Goal: Task Accomplishment & Management: Manage account settings

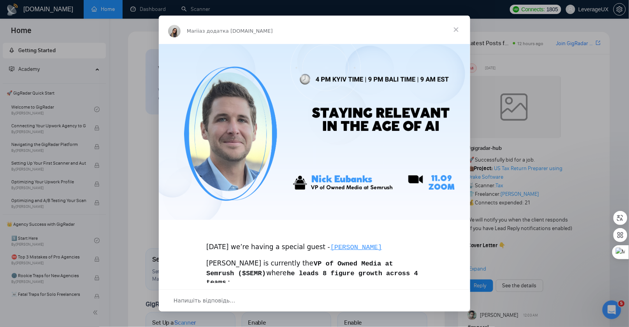
click at [459, 30] on span "Закрити" at bounding box center [456, 30] width 28 height 28
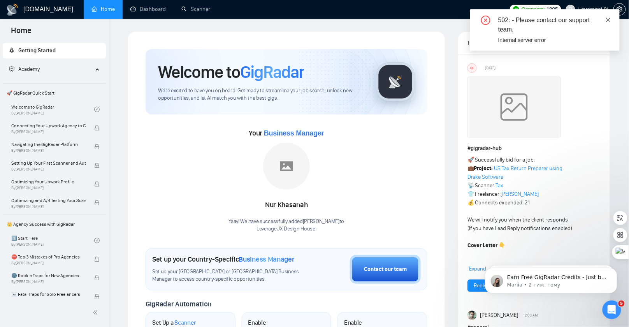
click at [610, 19] on icon "close" at bounding box center [609, 20] width 4 height 4
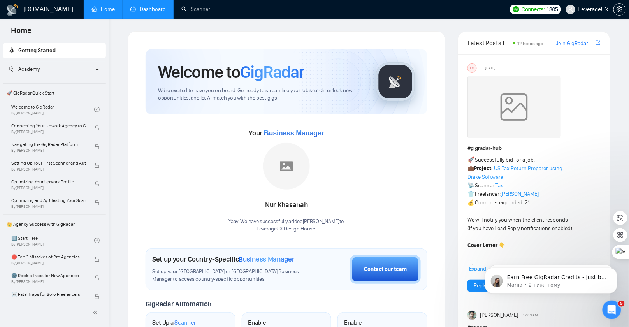
click at [150, 9] on link "Dashboard" at bounding box center [147, 9] width 35 height 7
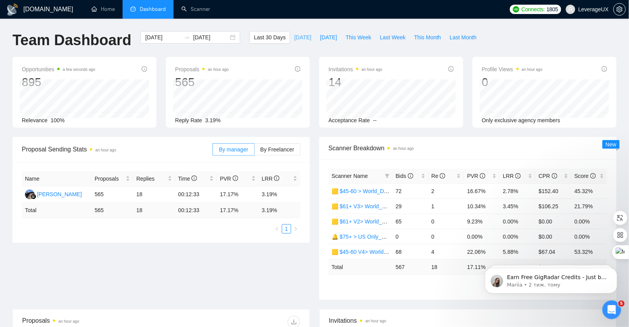
click at [295, 37] on span "[DATE]" at bounding box center [302, 37] width 17 height 9
click at [275, 148] on span "By Freelancer" at bounding box center [277, 149] width 34 height 6
click at [255, 151] on input "By Freelancer" at bounding box center [255, 151] width 0 height 0
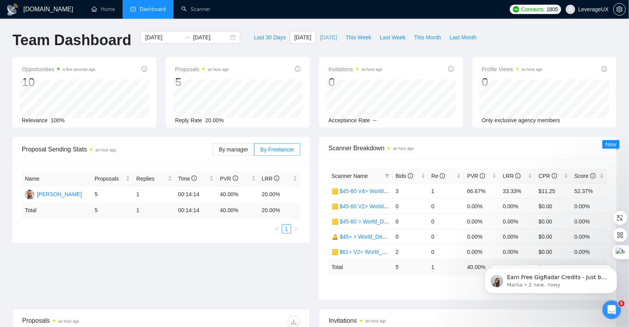
click at [324, 40] on span "[DATE]" at bounding box center [328, 37] width 17 height 9
type input "[DATE]"
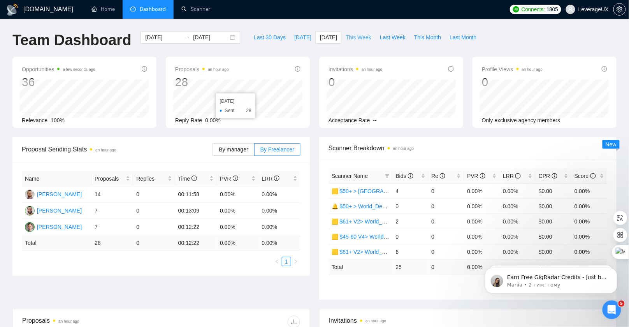
click at [361, 37] on span "This Week" at bounding box center [359, 37] width 26 height 9
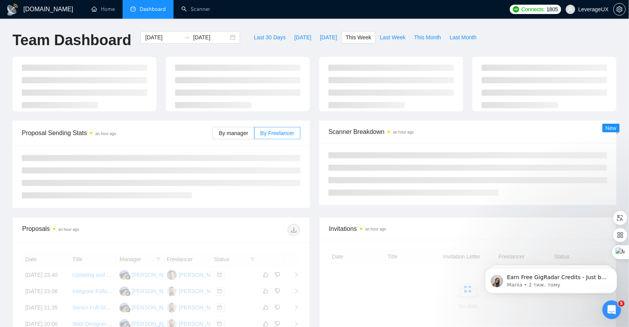
type input "[DATE]"
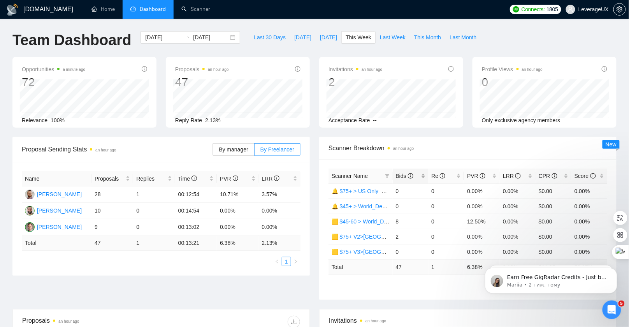
click at [400, 180] on span "Bids" at bounding box center [408, 176] width 24 height 9
click at [400, 178] on span "Bids" at bounding box center [405, 176] width 18 height 6
click at [399, 177] on span "Bids" at bounding box center [405, 176] width 18 height 6
click at [224, 37] on div "[DATE] [DATE]" at bounding box center [191, 37] width 100 height 12
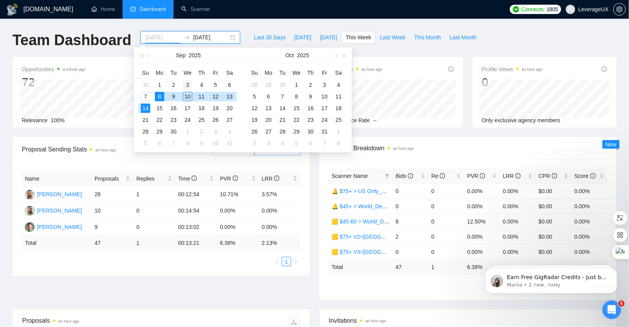
type input "[DATE]"
click at [187, 84] on div "3" at bounding box center [187, 84] width 9 height 9
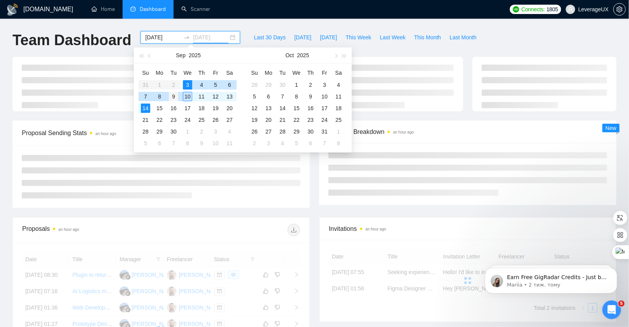
type input "[DATE]"
click at [174, 95] on div "9" at bounding box center [173, 96] width 9 height 9
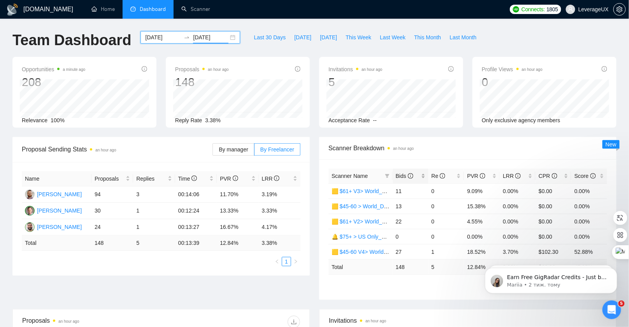
click at [407, 176] on span "Bids" at bounding box center [405, 176] width 18 height 6
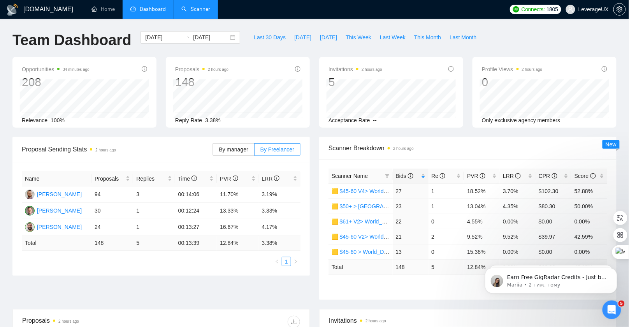
click at [195, 12] on link "Scanner" at bounding box center [195, 9] width 29 height 7
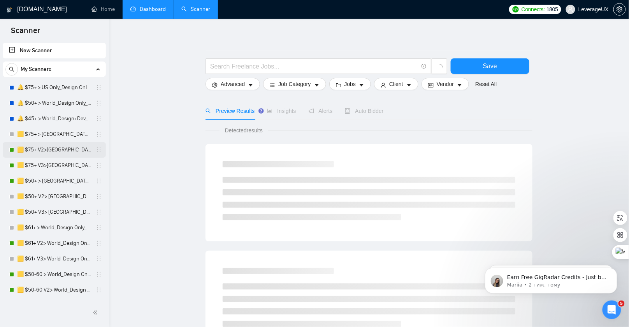
click at [65, 150] on link "🟨 $75+ V2>[GEOGRAPHIC_DATA]+[GEOGRAPHIC_DATA] Only_Tony-UX/UI_General" at bounding box center [54, 150] width 74 height 16
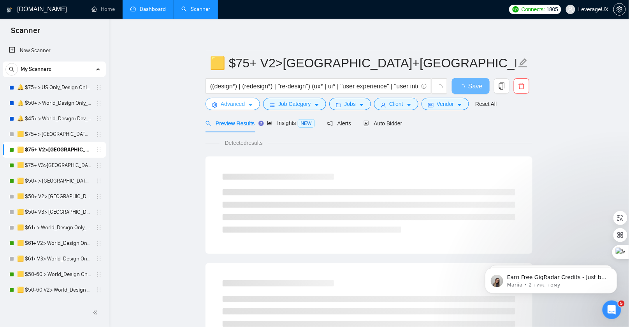
click at [246, 109] on button "Advanced" at bounding box center [233, 104] width 55 height 12
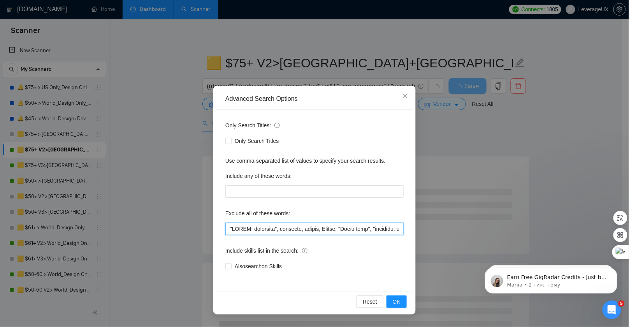
click at [229, 229] on input "text" at bounding box center [314, 229] width 178 height 12
paste input "Counter Strike"
click at [228, 230] on input "text" at bounding box center [314, 229] width 178 height 12
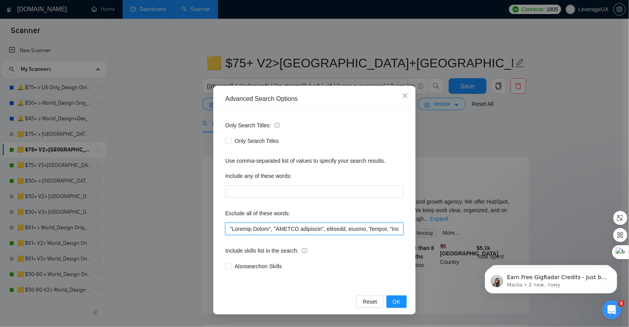
click at [226, 229] on input "text" at bounding box center [314, 229] width 178 height 12
paste input ""Paywall Designer", "Paywall Design", Superwall"
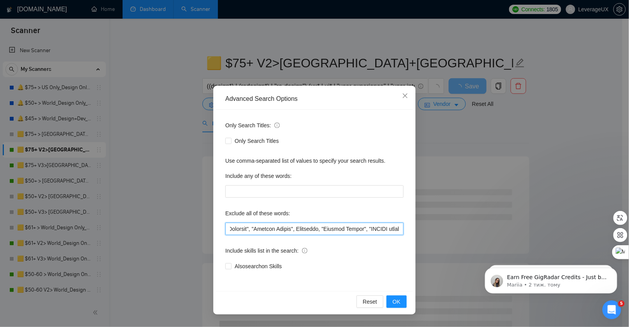
scroll to position [0, 29]
drag, startPoint x: 229, startPoint y: 227, endPoint x: 347, endPoint y: 230, distance: 118.4
click at [367, 229] on input "text" at bounding box center [314, 229] width 178 height 12
type input ""Paywall Designer", "Paywall Design", Superwall, "Counter Strike", "MATLAB deve…"
click at [393, 301] on span "OK" at bounding box center [397, 301] width 8 height 9
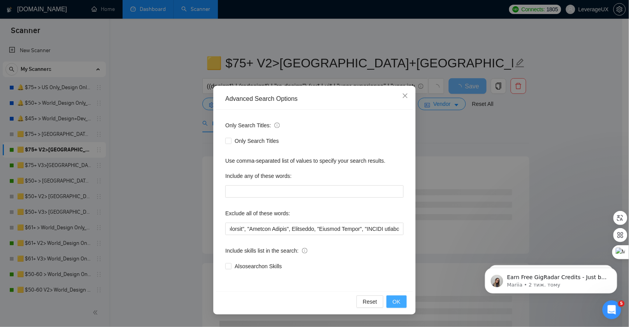
scroll to position [0, 0]
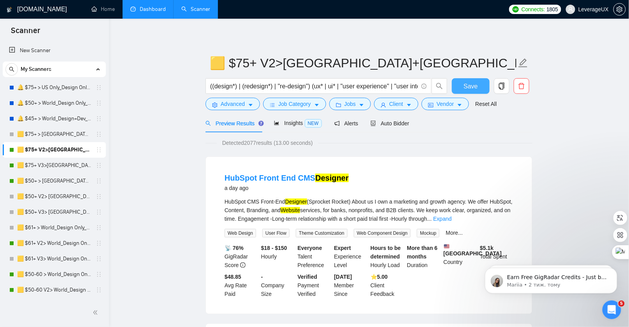
click at [465, 86] on span "Save" at bounding box center [471, 86] width 14 height 10
click at [52, 166] on link "🟨 $75+ V3>[GEOGRAPHIC_DATA]+[GEOGRAPHIC_DATA] Only_Tony-UX/UI_General" at bounding box center [54, 166] width 74 height 16
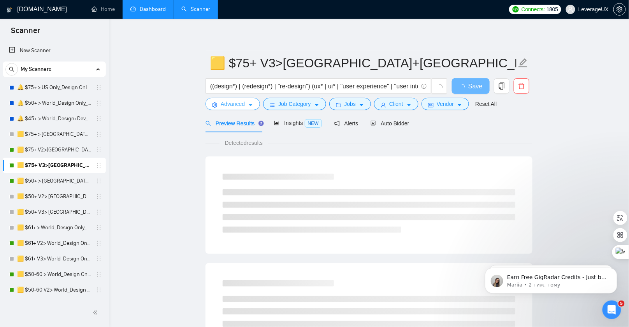
click at [247, 103] on button "Advanced" at bounding box center [233, 104] width 55 height 12
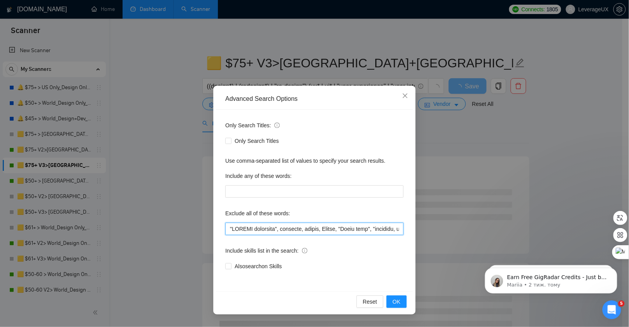
click at [228, 231] on input "text" at bounding box center [314, 229] width 178 height 12
paste input ""Paywall Designer", "Paywall Design", Superwall, "Counter Strike","
type input ""Paywall Designer", "Paywall Design", Superwall, "Counter Strike", "MATLAB deve…"
click at [396, 301] on span "OK" at bounding box center [397, 301] width 8 height 9
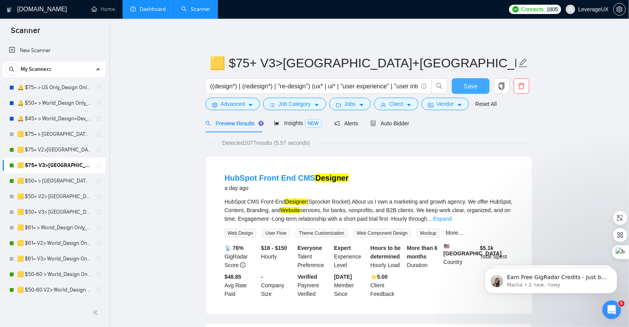
click at [467, 92] on button "Save" at bounding box center [471, 86] width 38 height 16
click at [55, 179] on link "🟨 $50+ > [GEOGRAPHIC_DATA]+[GEOGRAPHIC_DATA] Only_Tony-UX/UI_General" at bounding box center [54, 181] width 74 height 16
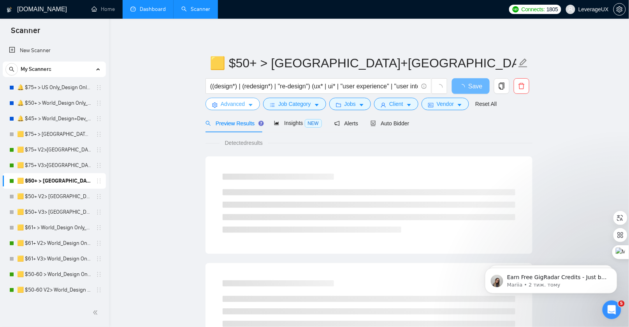
click at [245, 104] on span "Advanced" at bounding box center [233, 104] width 24 height 9
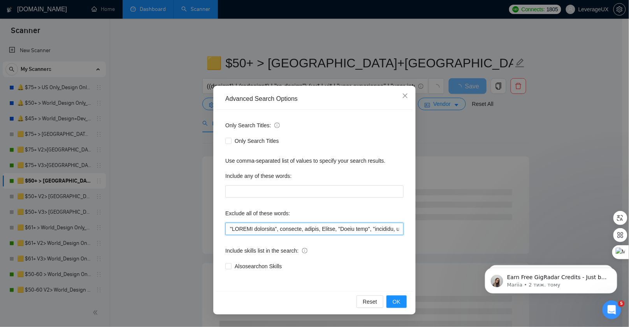
click at [228, 229] on input "text" at bounding box center [314, 229] width 178 height 12
paste input ""Paywall Designer", "Paywall Design", Superwall, "Counter Strike","
type input ""Paywall Designer", "Paywall Design", Superwall, "Counter Strike", "MATLAB deve…"
drag, startPoint x: 394, startPoint y: 302, endPoint x: 393, endPoint y: 296, distance: 6.7
click at [394, 302] on span "OK" at bounding box center [397, 301] width 8 height 9
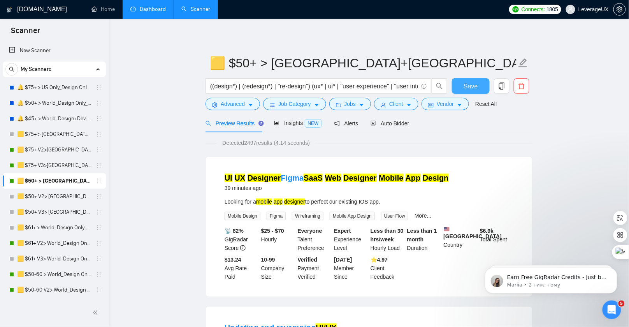
click at [471, 83] on span "Save" at bounding box center [471, 86] width 14 height 10
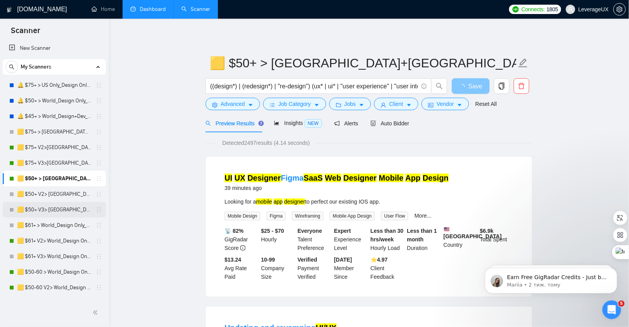
scroll to position [3, 0]
click at [60, 241] on link "🟨 $61+ V2> World_Design Only_Roman-UX/UI_General" at bounding box center [54, 240] width 74 height 16
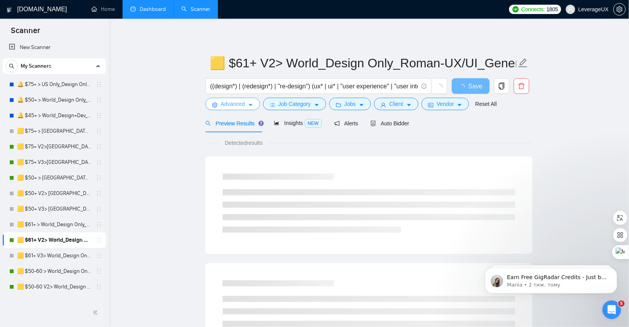
click at [253, 105] on icon "caret-down" at bounding box center [250, 104] width 5 height 5
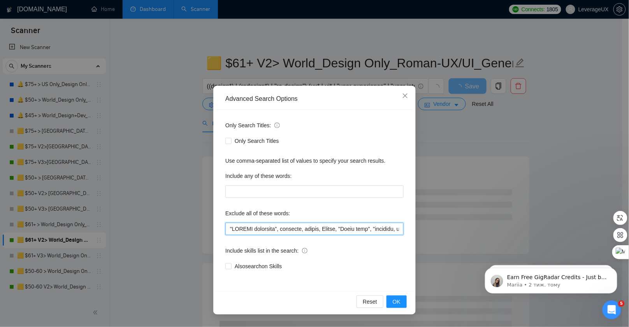
click at [228, 227] on input "text" at bounding box center [314, 229] width 178 height 12
paste input ""Paywall Designer", "Paywall Design", Superwall, "Counter Strike","
type input ""Paywall Designer", "Paywall Design", Superwall, "Counter Strike", "MATLAB deve…"
drag, startPoint x: 396, startPoint y: 303, endPoint x: 336, endPoint y: 116, distance: 196.3
click at [397, 303] on span "OK" at bounding box center [397, 301] width 8 height 9
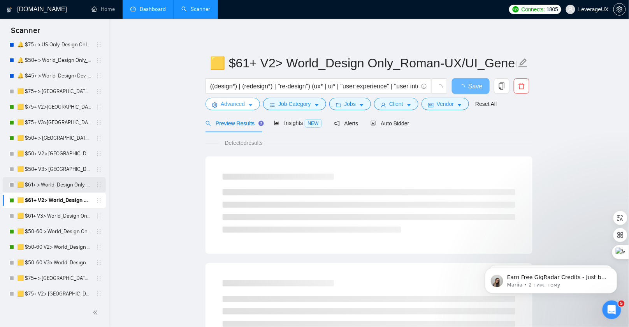
scroll to position [43, 0]
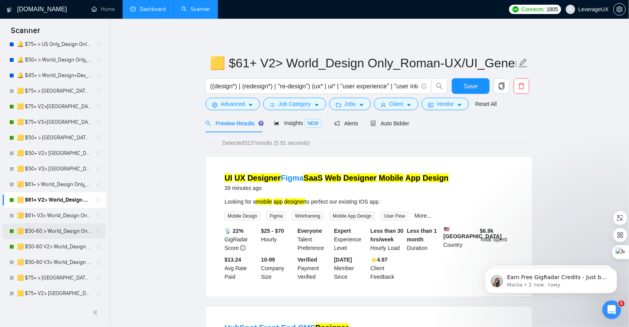
click at [72, 232] on link "🟨 $50-60 > World_Design Only_Roman-Web Design_General" at bounding box center [54, 232] width 74 height 16
click at [466, 89] on span "Save" at bounding box center [471, 86] width 14 height 10
click at [61, 234] on link "🟨 $50-60 > World_Design Only_Roman-Web Design_General" at bounding box center [54, 232] width 74 height 16
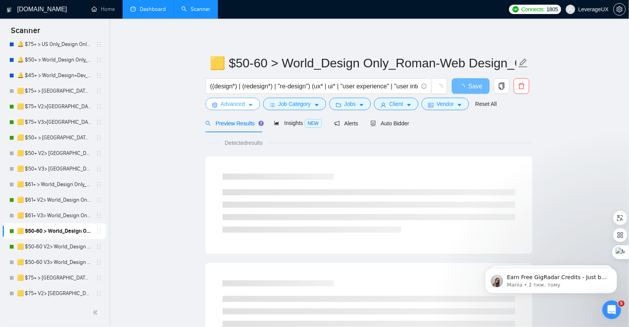
click at [253, 109] on button "Advanced" at bounding box center [233, 104] width 55 height 12
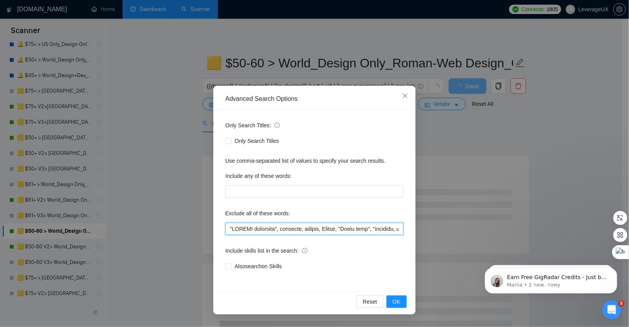
click at [229, 231] on input "text" at bounding box center [314, 229] width 178 height 12
paste input ""Paywall Designer", "Paywall Design", Superwall, "Counter Strike","
type input ""Paywall Designer", "Paywall Design", Superwall, "Counter Strike", "MATLAB deve…"
click at [401, 303] on span "OK" at bounding box center [397, 301] width 8 height 9
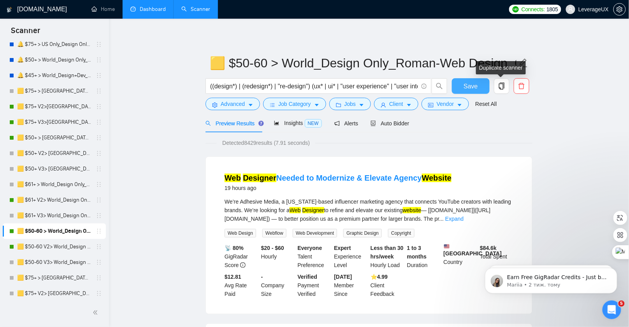
click at [470, 84] on span "Save" at bounding box center [471, 86] width 14 height 10
click at [56, 248] on link "🟨 $50-60 V2> World_Design Only_Roman-Web Design_General" at bounding box center [54, 247] width 74 height 16
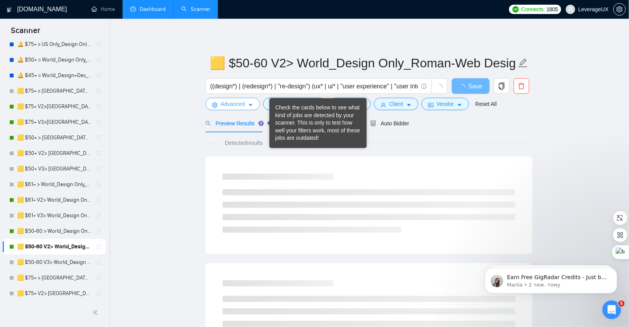
click at [242, 99] on button "Advanced" at bounding box center [233, 104] width 55 height 12
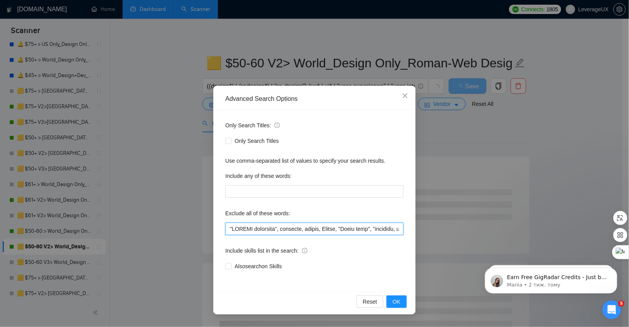
click at [229, 229] on input "text" at bounding box center [314, 229] width 178 height 12
paste input ""Paywall Designer", "Paywall Design", Superwall, "Counter Strike","
type input ""Paywall Designer", "Paywall Design", Superwall, "Counter Strike", "MATLAB deve…"
click at [397, 300] on span "OK" at bounding box center [397, 301] width 8 height 9
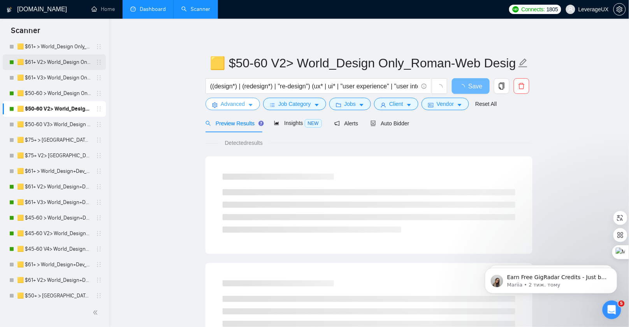
scroll to position [201, 0]
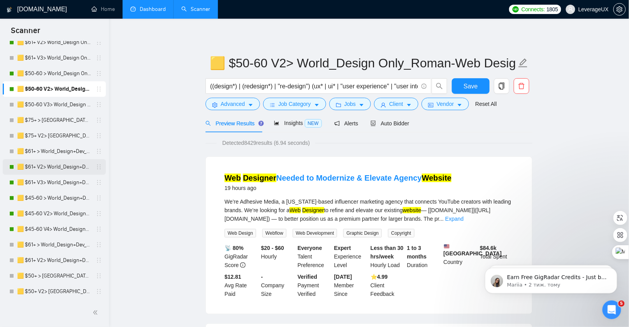
click at [39, 172] on link "🟨 $61+ V2> World_Design+Dev_Antony-Full-Stack_General" at bounding box center [54, 167] width 74 height 16
click at [479, 82] on button "Save" at bounding box center [471, 86] width 38 height 16
click at [74, 171] on link "🟨 $61+ V2> World_Design+Dev_Antony-Full-Stack_General" at bounding box center [54, 167] width 74 height 16
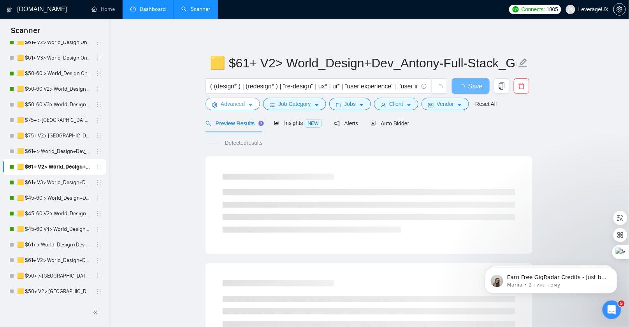
click at [245, 104] on span "Advanced" at bounding box center [233, 104] width 24 height 9
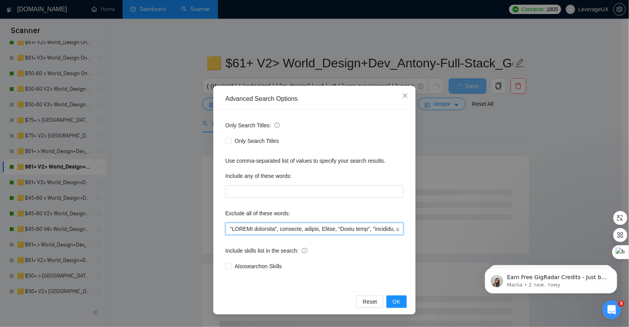
click at [226, 228] on input "text" at bounding box center [314, 229] width 178 height 12
paste input ""Paywall Designer", "Paywall Design", Superwall, "Counter Strike","
type input ""Loremip Dolorsit", "Ametcon Adipis", Elitseddo, "Eiusmod Tempor", "INCIDI utla…"
click at [403, 302] on button "OK" at bounding box center [397, 302] width 20 height 12
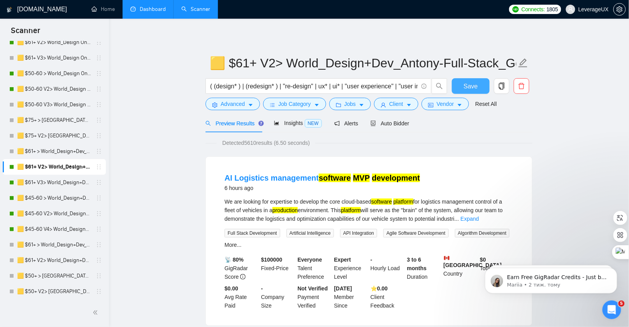
click at [474, 88] on span "Save" at bounding box center [471, 86] width 14 height 10
click at [60, 180] on link "🟨 $61+ V3> World_Design+Dev_Antony-Full-Stack_General" at bounding box center [54, 183] width 74 height 16
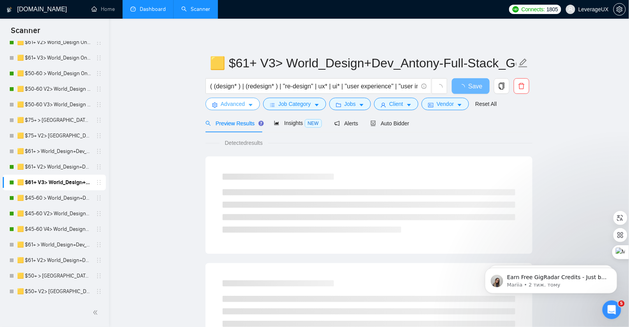
click at [241, 106] on span "Advanced" at bounding box center [233, 104] width 24 height 9
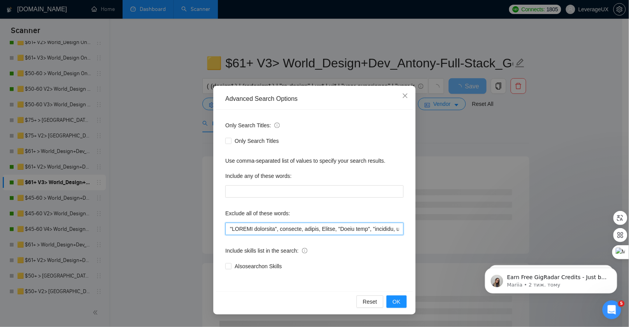
click at [227, 228] on input "text" at bounding box center [314, 229] width 178 height 12
paste input ""Paywall Designer", "Paywall Design", Superwall, "Counter Strike","
type input ""Loremip Dolorsit", "Ametcon Adipis", Elitseddo, "Eiusmod Tempor", "INCIDI utla…"
click at [393, 303] on button "OK" at bounding box center [397, 302] width 20 height 12
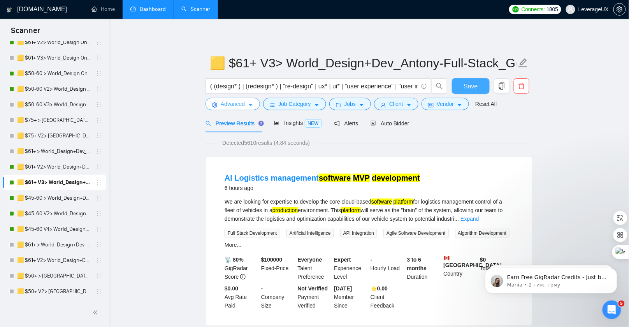
click at [461, 86] on button "Save" at bounding box center [471, 86] width 38 height 16
click at [86, 200] on link "🟨 $45-60 > World_Design+Dev_Antony-Front-End_General" at bounding box center [54, 198] width 74 height 16
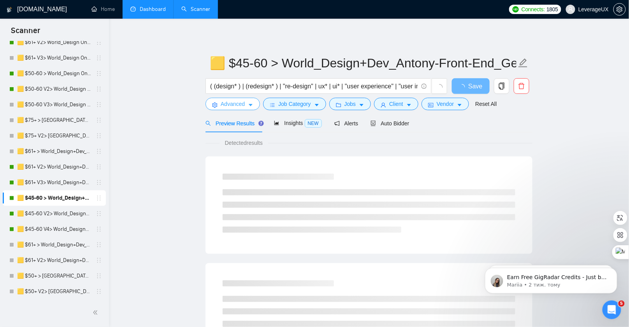
click at [244, 104] on span "Advanced" at bounding box center [233, 104] width 24 height 9
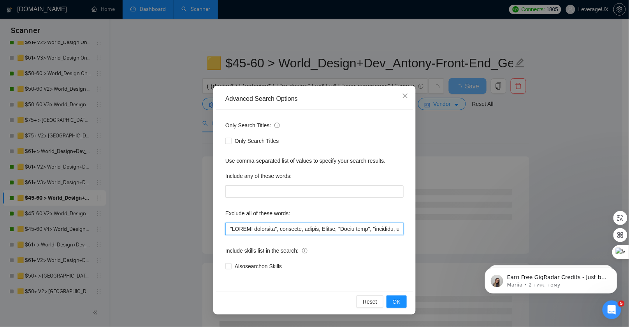
click at [228, 227] on input "text" at bounding box center [314, 229] width 178 height 12
paste input ""Paywall Designer", "Paywall Design", Superwall, "Counter Strike","
type input ""Loremip Dolorsit", "Ametcon Adipis", Elitseddo, "Eiusmod Tempor", "INCIDI utla…"
click at [399, 299] on span "OK" at bounding box center [397, 301] width 8 height 9
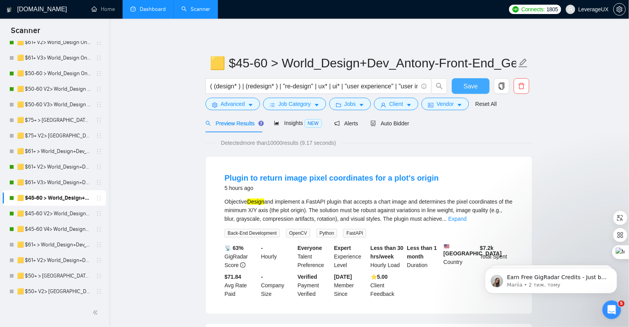
click at [471, 85] on span "Save" at bounding box center [471, 86] width 14 height 10
click at [236, 106] on span "Advanced" at bounding box center [233, 104] width 24 height 9
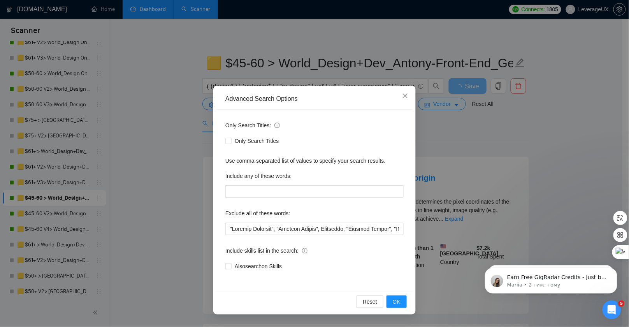
click at [385, 301] on div "Reset OK" at bounding box center [314, 301] width 197 height 21
click at [395, 300] on span "OK" at bounding box center [397, 301] width 8 height 9
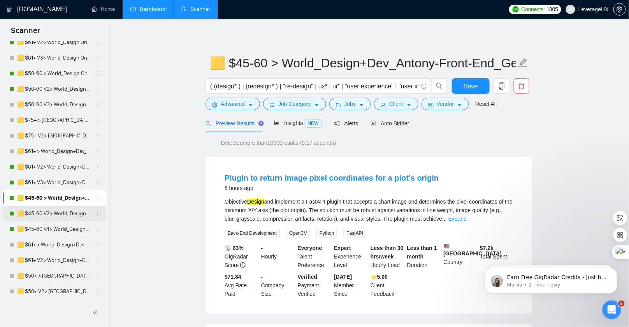
click at [25, 213] on link "🟨 $45-60 V2> World_Design+Dev_Antony-Front-End_General" at bounding box center [54, 214] width 74 height 16
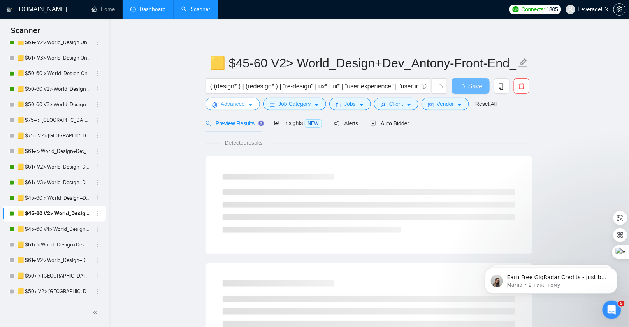
click at [250, 107] on icon "caret-down" at bounding box center [250, 104] width 5 height 5
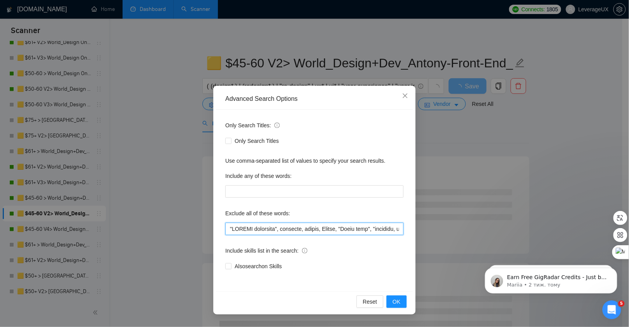
click at [226, 229] on input "text" at bounding box center [314, 229] width 178 height 12
paste input ""Paywall Designer", "Paywall Design", Superwall, "Counter Strike","
type input ""Loremip Dolorsit", "Ametcon Adipis", Elitseddo, "Eiusmod Tempor", "INCIDI utla…"
click at [401, 307] on button "OK" at bounding box center [397, 302] width 20 height 12
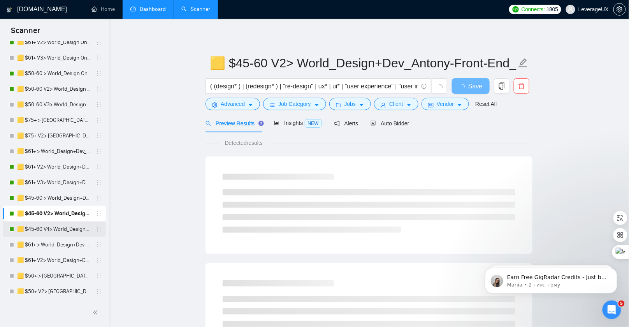
click at [61, 229] on link "🟨 $45-60 V4> World_Design+Dev_Antony-Front-End_General" at bounding box center [54, 230] width 74 height 16
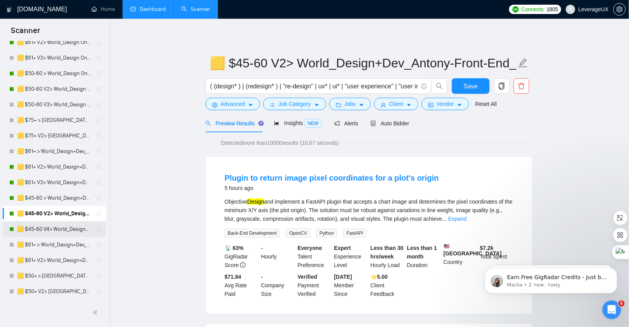
click at [69, 227] on link "🟨 $45-60 V4> World_Design+Dev_Antony-Front-End_General" at bounding box center [54, 230] width 74 height 16
click at [460, 82] on button "Save" at bounding box center [471, 86] width 38 height 16
click at [238, 102] on span "Advanced" at bounding box center [233, 104] width 24 height 9
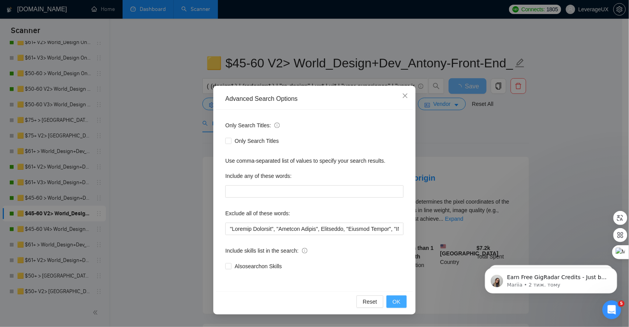
drag, startPoint x: 397, startPoint y: 300, endPoint x: 397, endPoint y: 292, distance: 8.6
click at [397, 300] on span "OK" at bounding box center [397, 301] width 8 height 9
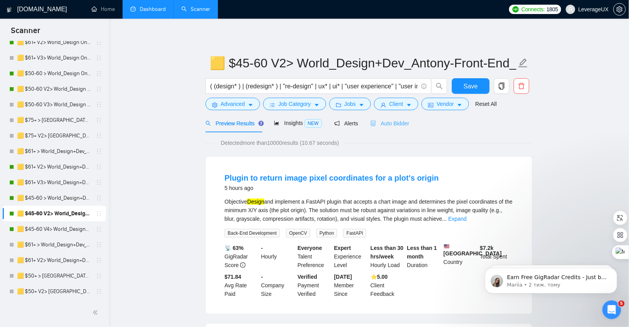
click at [391, 128] on div "Auto Bidder" at bounding box center [390, 123] width 39 height 18
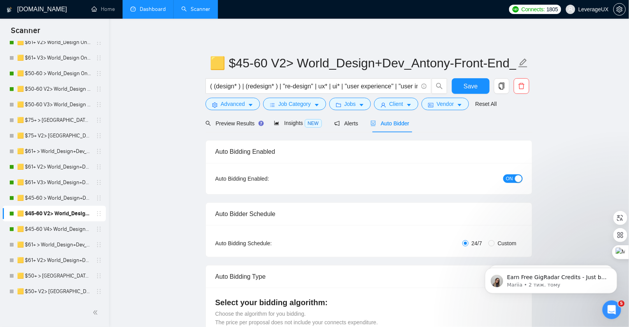
radio input "false"
radio input "true"
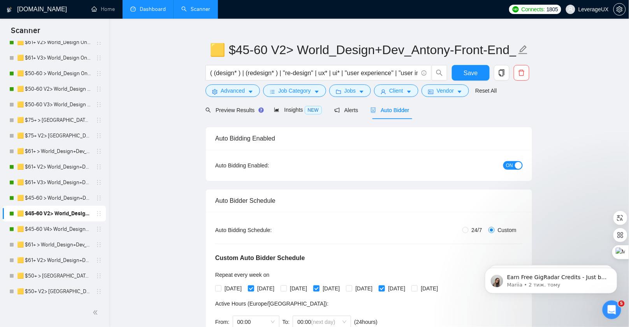
scroll to position [30, 0]
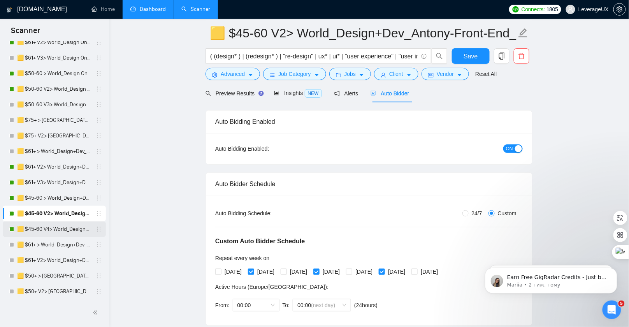
click at [67, 231] on link "🟨 $45-60 V4> World_Design+Dev_Antony-Front-End_General" at bounding box center [54, 230] width 74 height 16
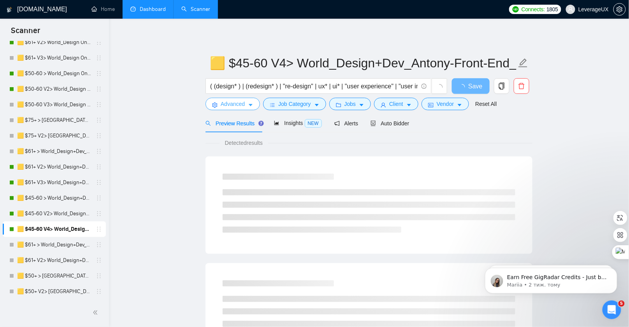
click at [242, 102] on span "Advanced" at bounding box center [233, 104] width 24 height 9
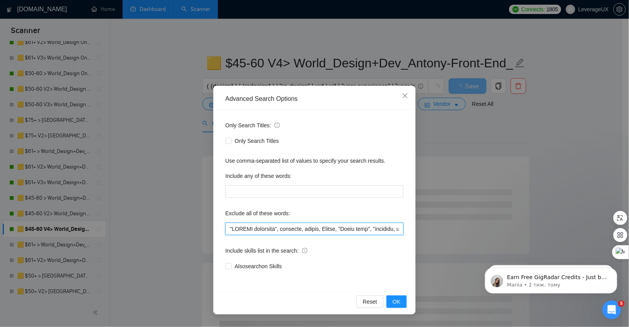
click at [228, 230] on input "text" at bounding box center [314, 229] width 178 height 12
paste input ""Paywall Designer", "Paywall Design", Superwall, "Counter Strike","
type input ""Loremip Dolorsit", "Ametcon Adipis", Elitseddo, "Eiusmod Tempor", "INCIDI utla…"
click at [400, 304] on span "OK" at bounding box center [397, 301] width 8 height 9
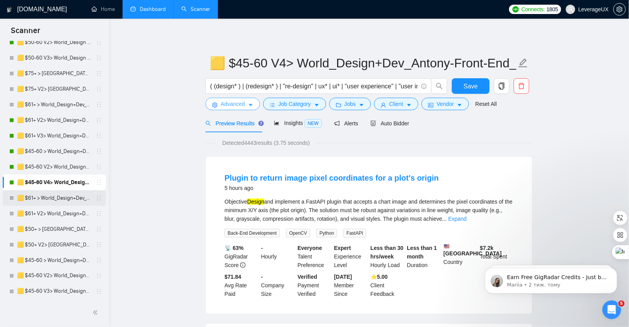
scroll to position [340, 0]
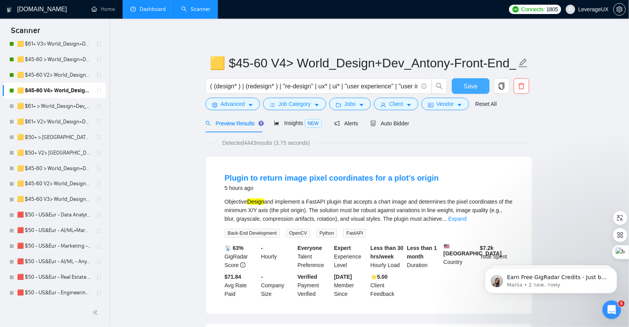
click at [477, 90] on span "Save" at bounding box center [471, 86] width 14 height 10
click at [54, 79] on link "🟨 $45-60 V2> World_Design+Dev_Antony-Front-End_General" at bounding box center [54, 75] width 74 height 16
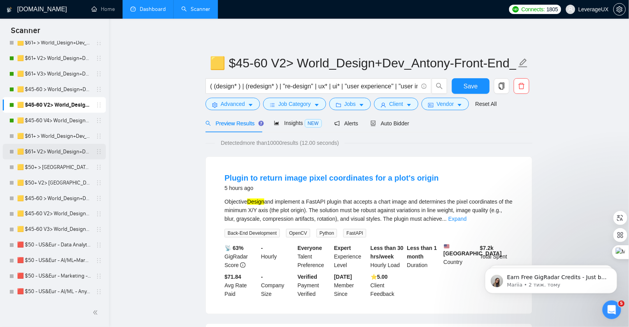
scroll to position [306, 0]
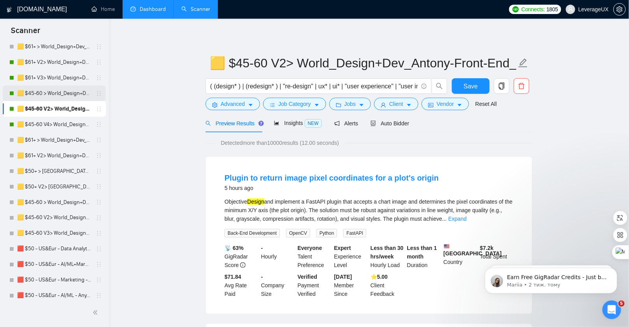
click at [66, 96] on link "🟨 $45-60 > World_Design+Dev_Antony-Front-End_General" at bounding box center [54, 94] width 74 height 16
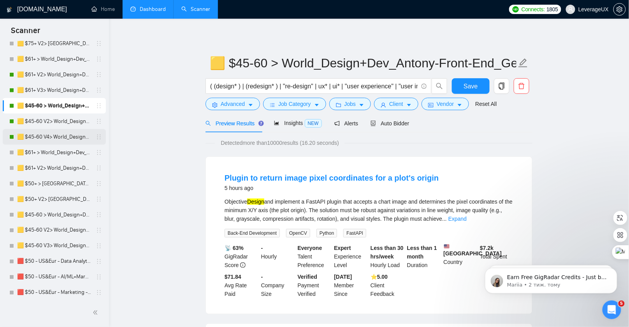
scroll to position [275, 0]
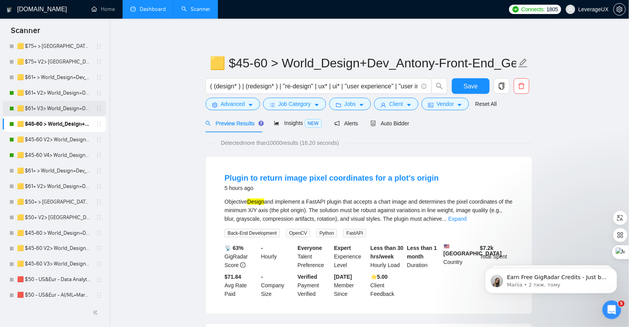
click at [66, 113] on link "🟨 $61+ V3> World_Design+Dev_Antony-Full-Stack_General" at bounding box center [54, 109] width 74 height 16
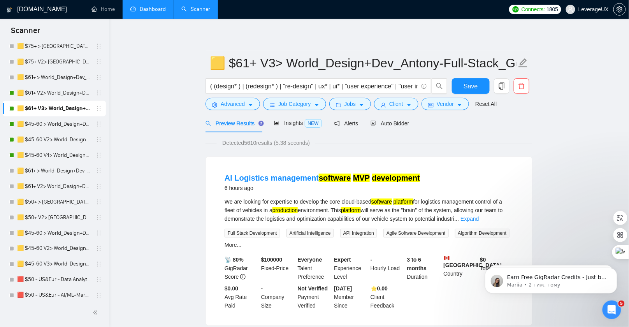
click at [77, 95] on link "🟨 $61+ V2> World_Design+Dev_Antony-Full-Stack_General" at bounding box center [54, 93] width 74 height 16
click at [44, 106] on link "🟨 $61+ V3> World_Design+Dev_Antony-Full-Stack_General" at bounding box center [54, 109] width 74 height 16
click at [51, 157] on link "🟨 $45-60 V4> World_Design+Dev_Antony-Front-End_General" at bounding box center [54, 156] width 74 height 16
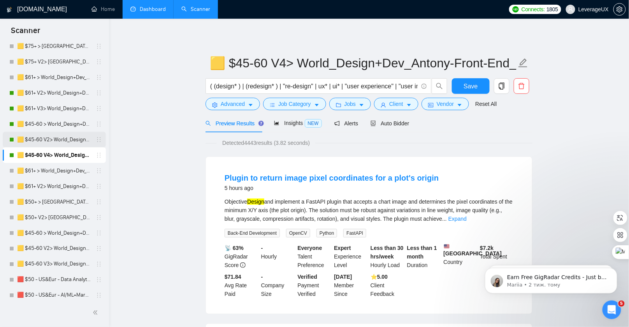
click at [59, 139] on link "🟨 $45-60 V2> World_Design+Dev_Antony-Front-End_General" at bounding box center [54, 140] width 74 height 16
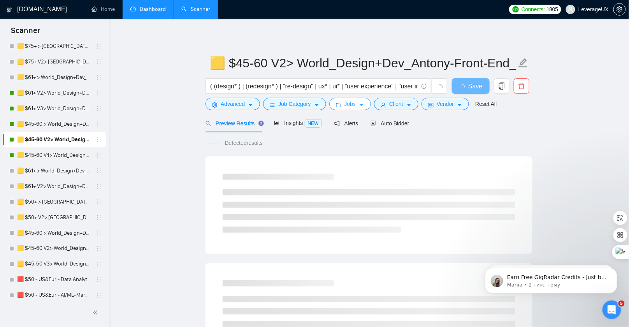
click at [364, 107] on icon "caret-down" at bounding box center [361, 104] width 5 height 5
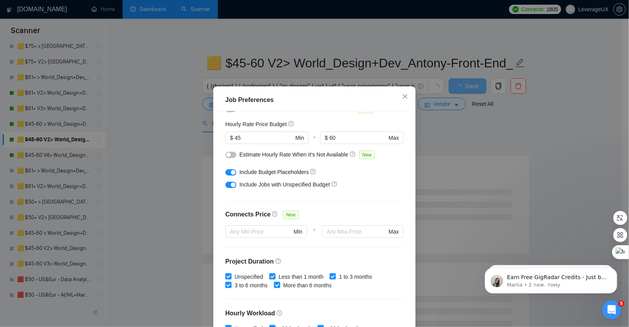
scroll to position [93, 0]
click at [404, 99] on icon "close" at bounding box center [405, 96] width 6 height 6
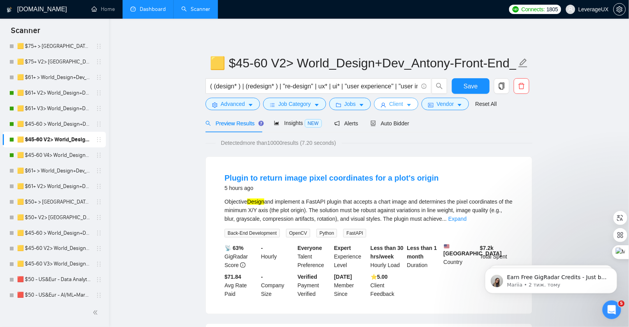
click at [412, 102] on icon "caret-down" at bounding box center [409, 104] width 5 height 5
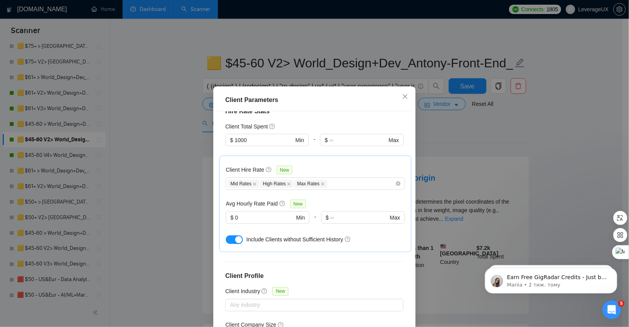
scroll to position [296, 0]
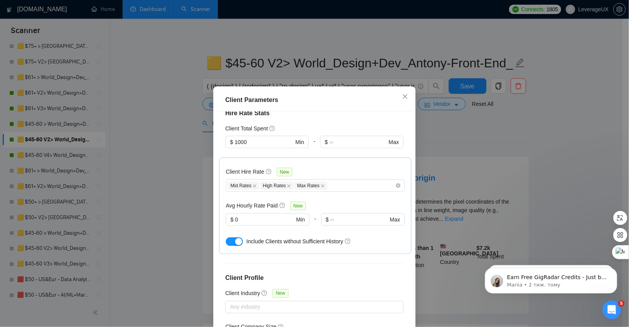
click at [226, 238] on button "button" at bounding box center [234, 242] width 17 height 9
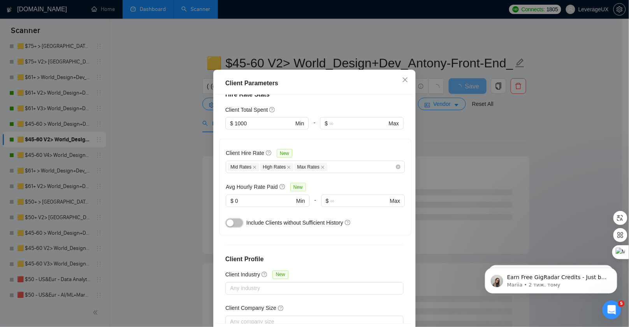
scroll to position [47, 0]
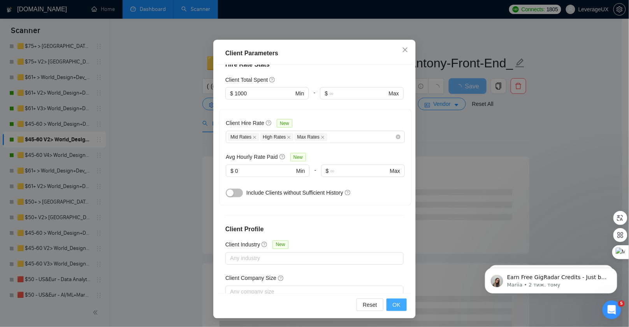
click at [394, 306] on span "OK" at bounding box center [397, 305] width 8 height 9
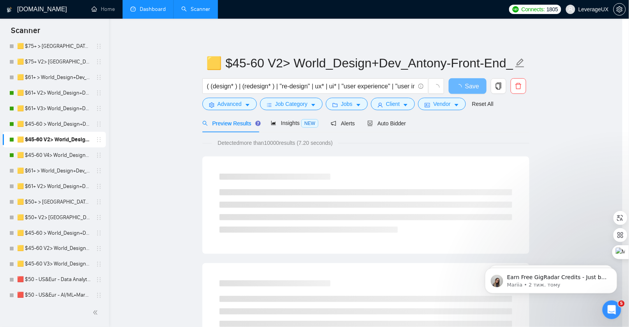
scroll to position [7, 0]
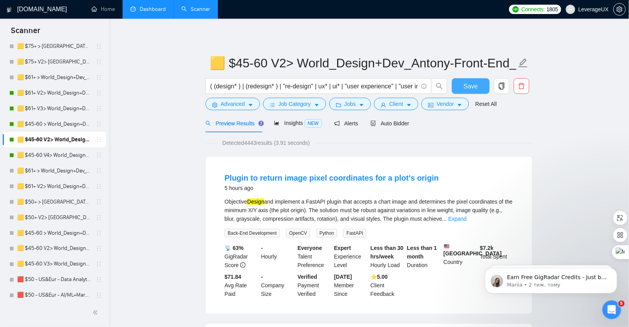
click at [463, 84] on button "Save" at bounding box center [471, 86] width 38 height 16
click at [461, 90] on button "Save" at bounding box center [471, 86] width 38 height 16
click at [73, 126] on link "🟨 $45-60 > World_Design+Dev_Antony-Front-End_General" at bounding box center [54, 124] width 74 height 16
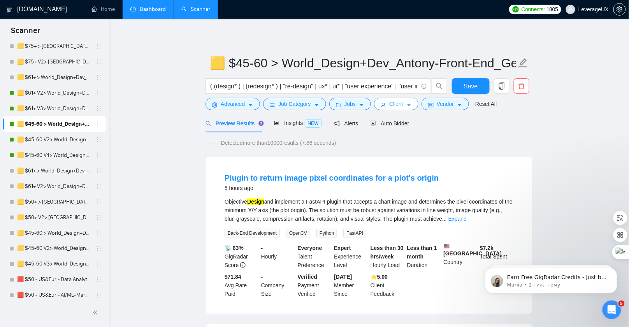
click at [403, 105] on span "Client" at bounding box center [396, 104] width 14 height 9
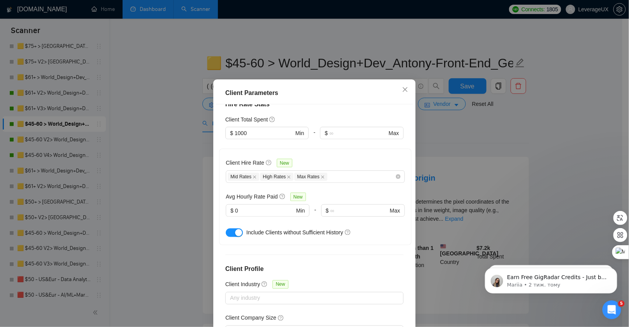
click at [452, 134] on div "Client Parameters Client Location Include Client Countries [GEOGRAPHIC_DATA] [G…" at bounding box center [314, 163] width 629 height 327
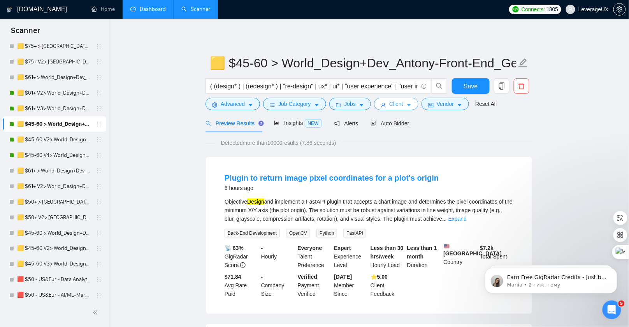
click at [407, 104] on button "Client" at bounding box center [396, 104] width 44 height 12
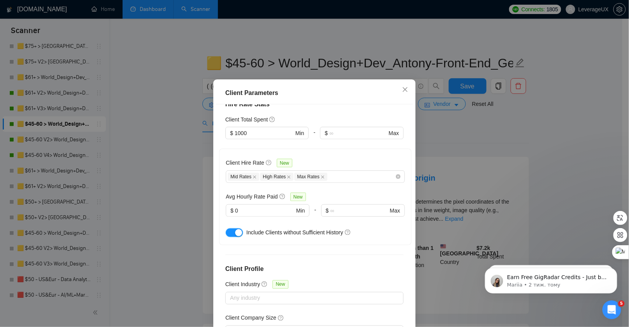
click at [226, 229] on button "button" at bounding box center [234, 233] width 17 height 9
click at [468, 87] on div "Client Parameters Client Location Include Client Countries [GEOGRAPHIC_DATA] [G…" at bounding box center [314, 163] width 629 height 327
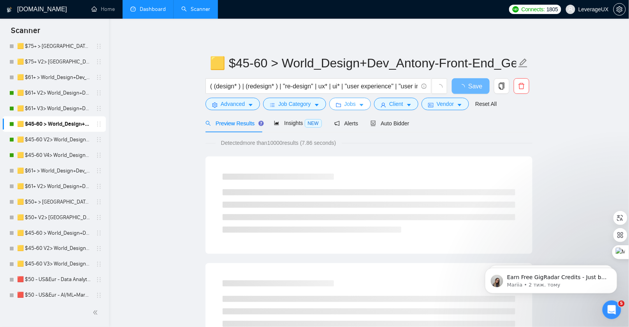
click at [367, 100] on button "Jobs" at bounding box center [350, 104] width 42 height 12
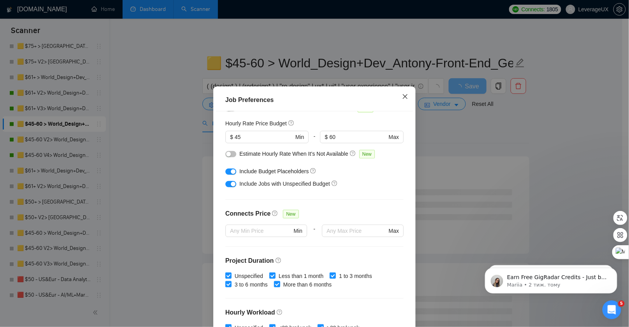
click at [402, 94] on icon "close" at bounding box center [405, 96] width 6 height 6
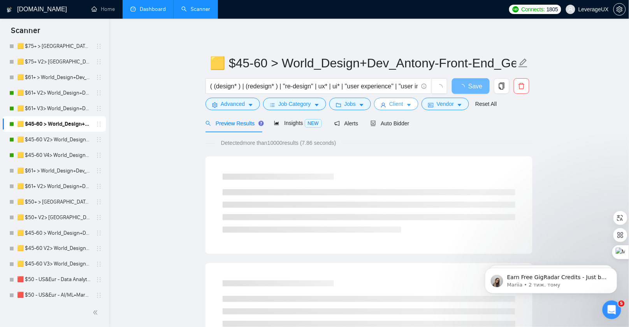
click at [414, 106] on button "Client" at bounding box center [396, 104] width 44 height 12
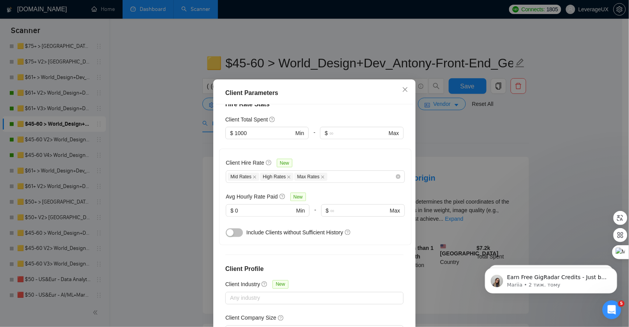
click at [464, 145] on div "Client Parameters Client Location Include Client Countries [GEOGRAPHIC_DATA] [G…" at bounding box center [314, 163] width 629 height 327
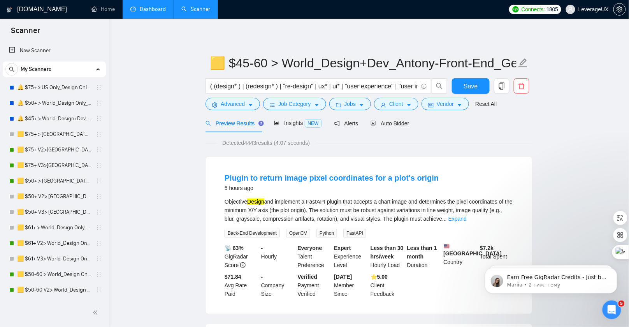
click at [140, 11] on link "Dashboard" at bounding box center [147, 9] width 35 height 7
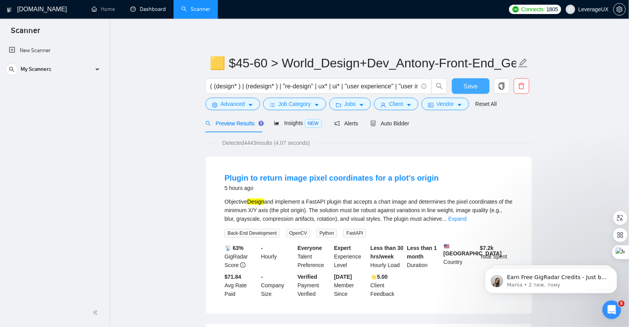
click at [466, 88] on span "Save" at bounding box center [471, 86] width 14 height 10
click at [141, 10] on link "Dashboard" at bounding box center [147, 9] width 35 height 7
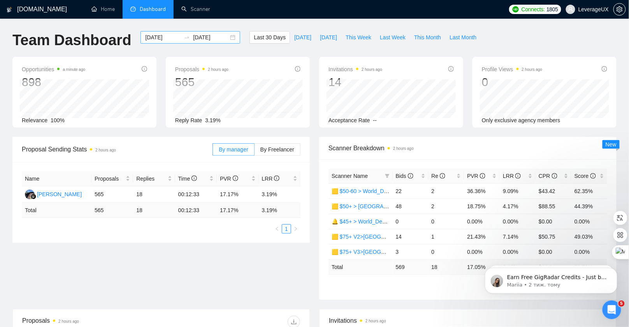
click at [229, 39] on div "[DATE] [DATE]" at bounding box center [191, 37] width 100 height 12
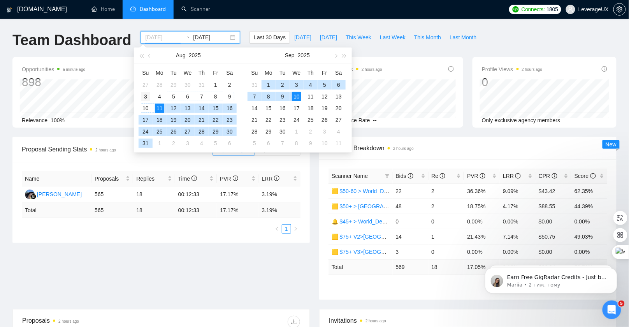
type input "[DATE]"
click at [146, 96] on div "3" at bounding box center [145, 96] width 9 height 9
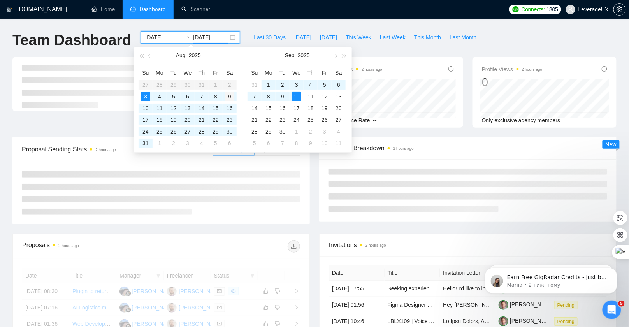
type input "[DATE]"
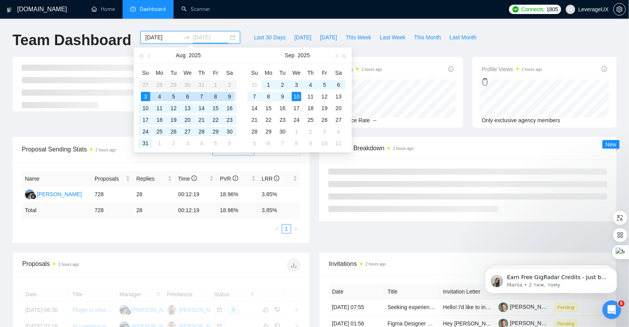
click at [233, 96] on div "9" at bounding box center [229, 96] width 9 height 9
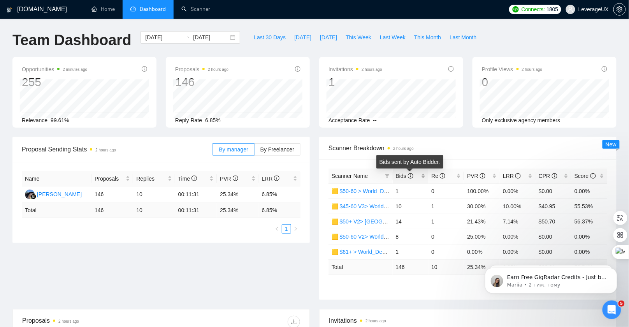
click at [408, 173] on icon "info-circle" at bounding box center [410, 175] width 5 height 5
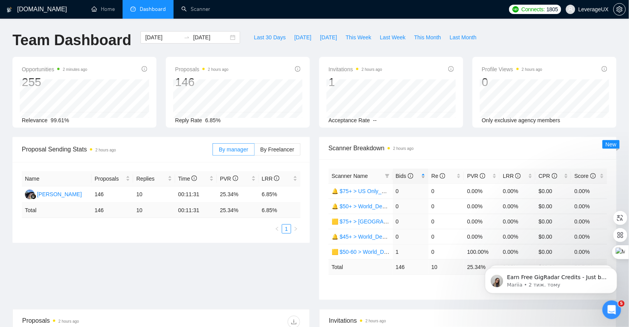
click at [408, 173] on span "Bids" at bounding box center [405, 176] width 18 height 6
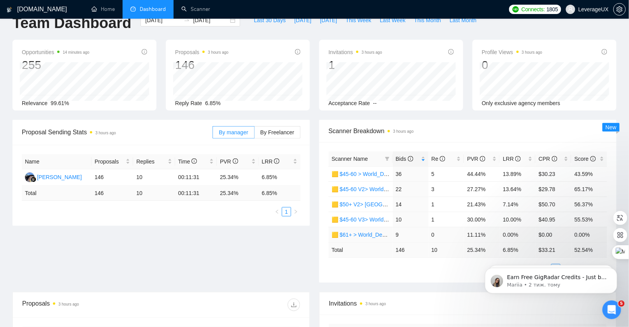
scroll to position [9, 0]
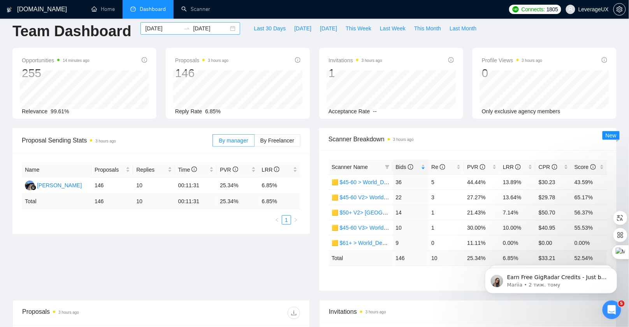
click at [228, 28] on div "[DATE] [DATE]" at bounding box center [191, 28] width 100 height 12
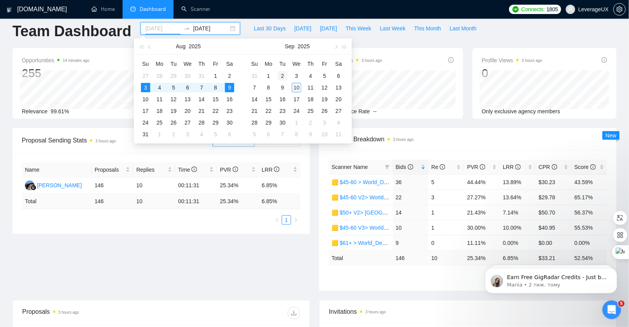
type input "[DATE]"
click at [285, 75] on div "2" at bounding box center [282, 75] width 9 height 9
type input "[DATE]"
click at [284, 89] on div "9" at bounding box center [282, 87] width 9 height 9
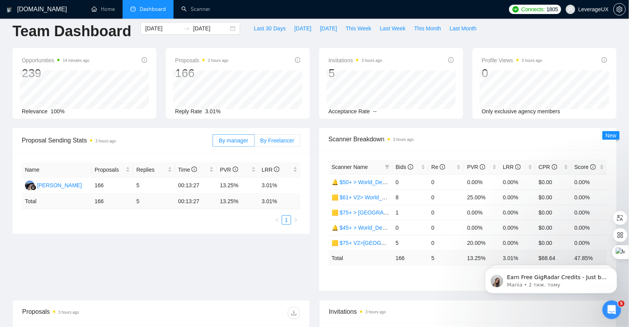
click at [284, 136] on label "By Freelancer" at bounding box center [278, 140] width 46 height 12
click at [255, 143] on input "By Freelancer" at bounding box center [255, 143] width 0 height 0
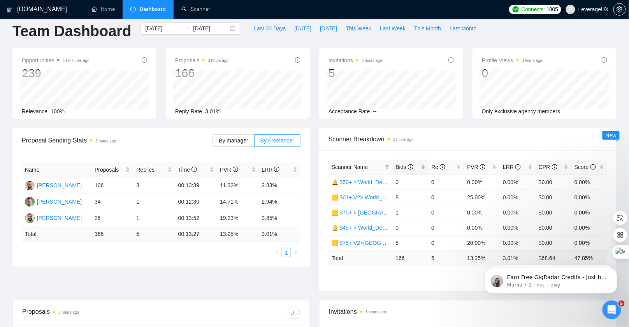
click at [399, 166] on span "Bids" at bounding box center [405, 167] width 18 height 6
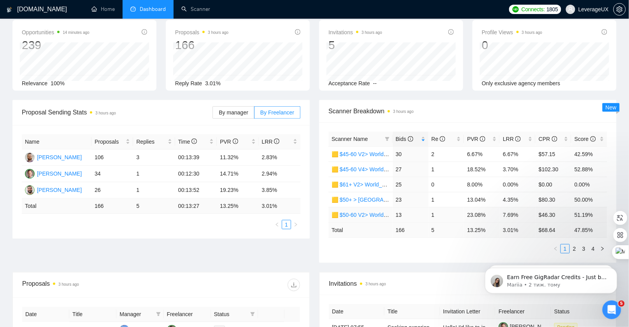
scroll to position [37, 0]
click at [577, 247] on link "2" at bounding box center [574, 249] width 9 height 9
click at [584, 246] on link "3" at bounding box center [584, 249] width 9 height 9
click at [595, 247] on link "4" at bounding box center [593, 249] width 9 height 9
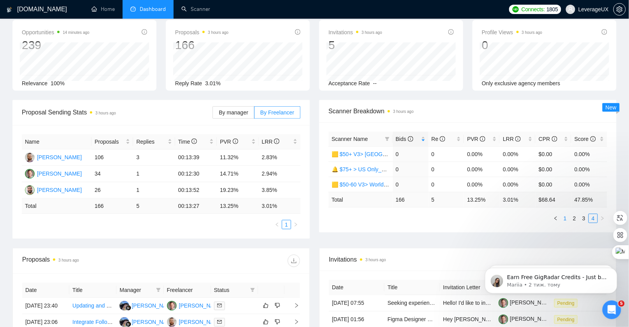
click at [564, 216] on link "1" at bounding box center [565, 218] width 9 height 9
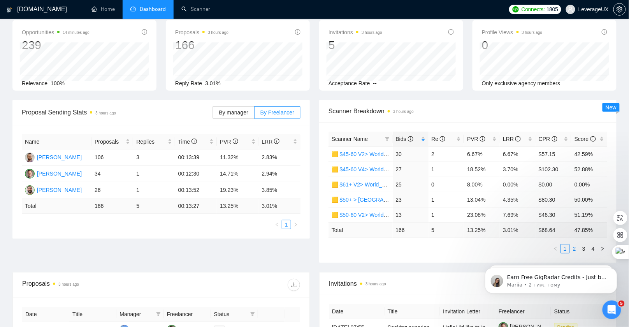
click at [577, 246] on link "2" at bounding box center [574, 249] width 9 height 9
click at [563, 247] on link "1" at bounding box center [565, 249] width 9 height 9
click at [574, 246] on link "2" at bounding box center [574, 249] width 9 height 9
click at [566, 245] on link "1" at bounding box center [565, 249] width 9 height 9
click at [574, 247] on link "2" at bounding box center [574, 249] width 9 height 9
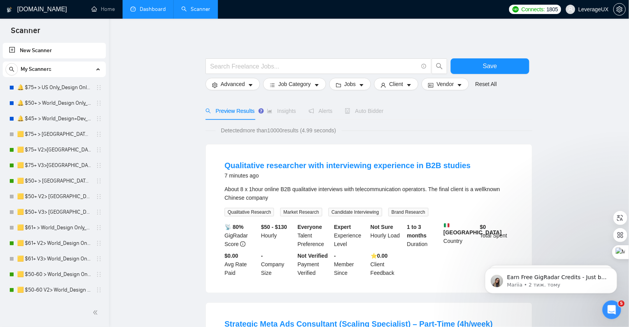
click at [161, 10] on link "Dashboard" at bounding box center [147, 9] width 35 height 7
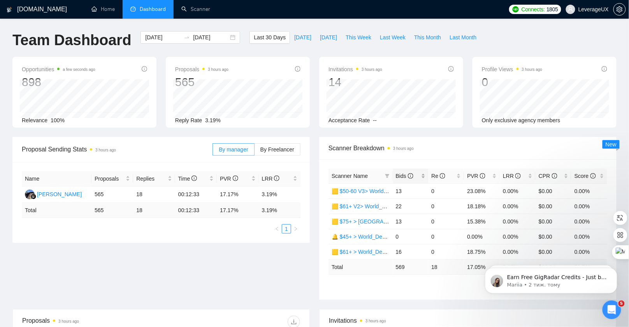
click at [399, 176] on span "Bids" at bounding box center [405, 176] width 18 height 6
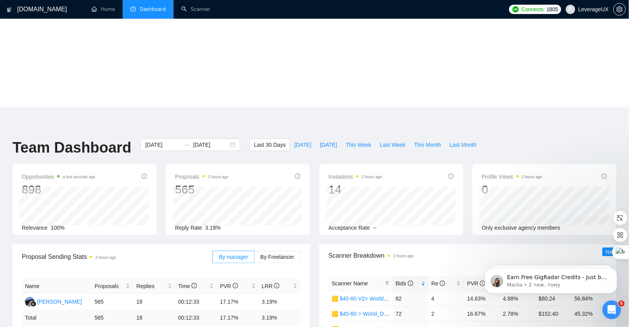
click at [467, 251] on span "Scanner Breakdown 3 hours ago" at bounding box center [468, 256] width 279 height 10
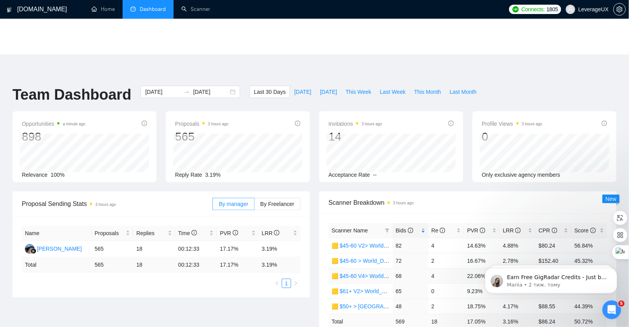
scroll to position [54, 0]
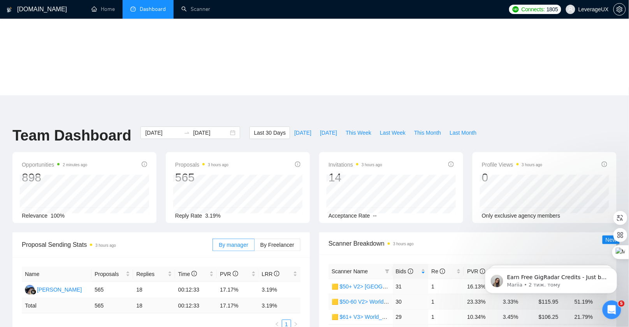
scroll to position [26, 0]
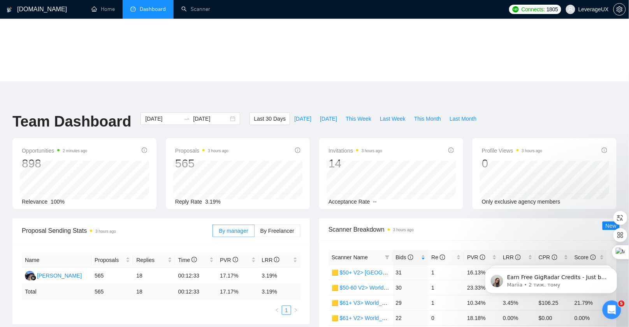
click at [570, 257] on body "Earn Free GigRadar Credits - Just by Sharing Your Story! 💬 Want more credits fo…" at bounding box center [551, 278] width 150 height 48
click at [570, 258] on body "Earn Free GigRadar Credits - Just by Sharing Your Story! 💬 Want more credits fo…" at bounding box center [551, 278] width 150 height 48
click at [275, 228] on span "By Freelancer" at bounding box center [277, 231] width 34 height 6
click at [255, 233] on input "By Freelancer" at bounding box center [255, 233] width 0 height 0
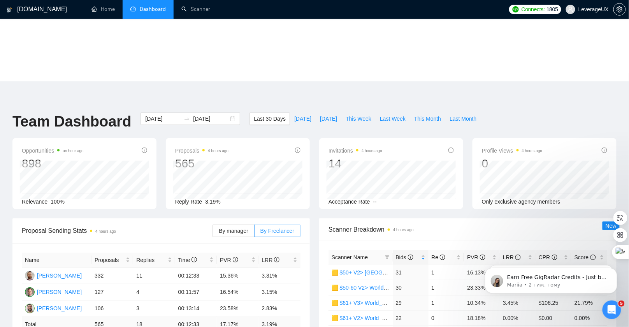
click at [570, 256] on body "Earn Free GigRadar Credits - Just by Sharing Your Story! 💬 Want more credits fo…" at bounding box center [551, 278] width 150 height 48
click at [570, 257] on body "Earn Free GigRadar Credits - Just by Sharing Your Story! 💬 Want more credits fo…" at bounding box center [551, 278] width 150 height 48
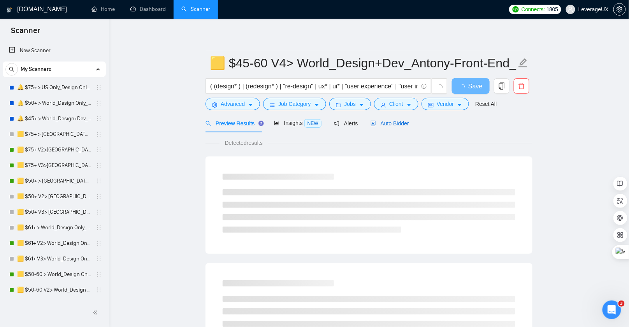
click at [392, 122] on span "Auto Bidder" at bounding box center [390, 123] width 39 height 6
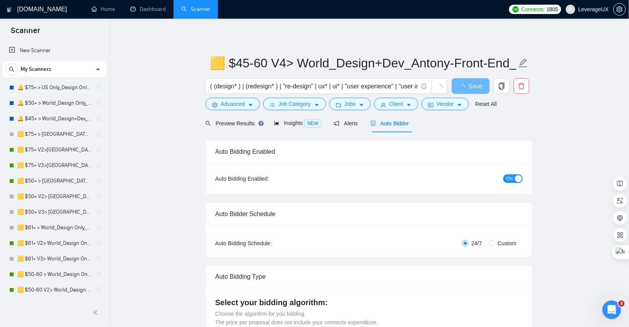
radio input "false"
radio input "true"
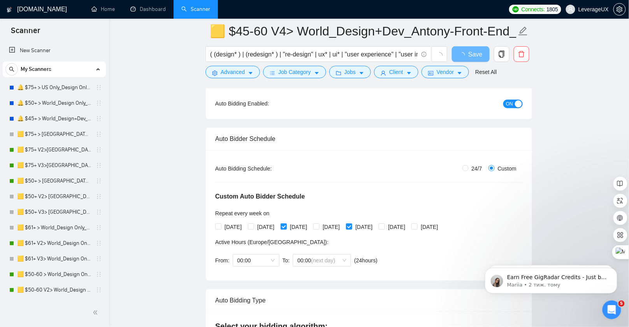
scroll to position [85, 0]
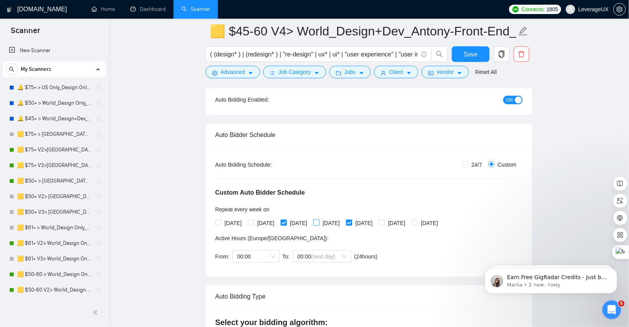
drag, startPoint x: 338, startPoint y: 222, endPoint x: 340, endPoint y: 215, distance: 7.2
click at [319, 222] on input "[DATE]" at bounding box center [315, 222] width 5 height 5
checkbox input "true"
click at [465, 55] on span "Save" at bounding box center [471, 54] width 14 height 10
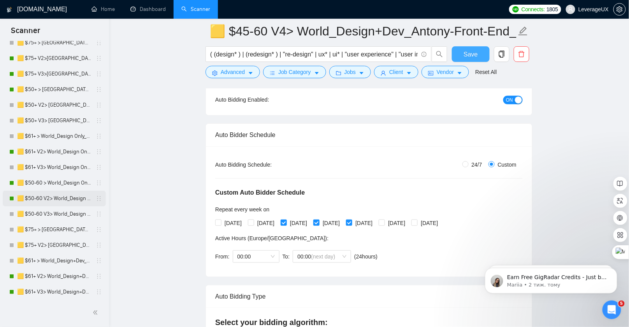
scroll to position [203, 0]
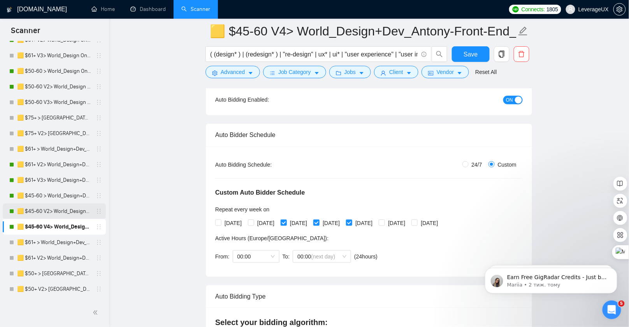
click at [74, 207] on link "🟨 $45-60 V2> World_Design+Dev_Antony-Front-End_General" at bounding box center [54, 212] width 74 height 16
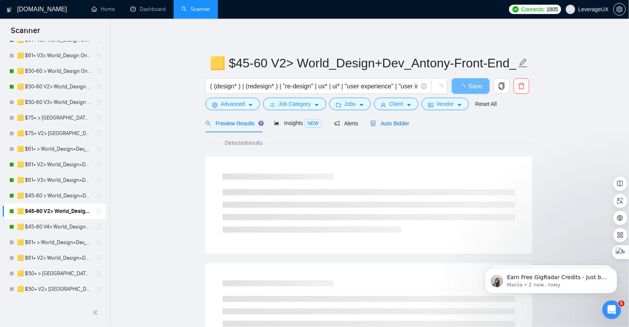
click at [385, 127] on div "Auto Bidder" at bounding box center [390, 123] width 39 height 9
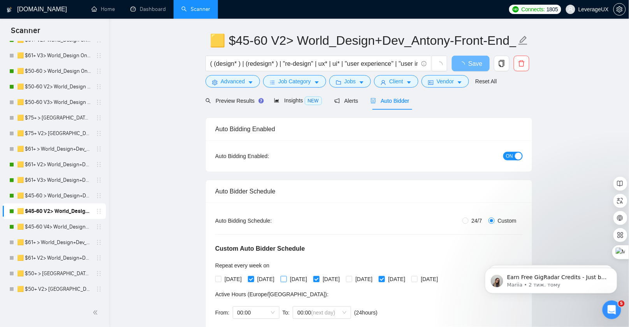
scroll to position [23, 0]
click at [319, 276] on input "[DATE]" at bounding box center [315, 278] width 5 height 5
checkbox input "false"
click at [470, 58] on button "Save" at bounding box center [471, 63] width 38 height 16
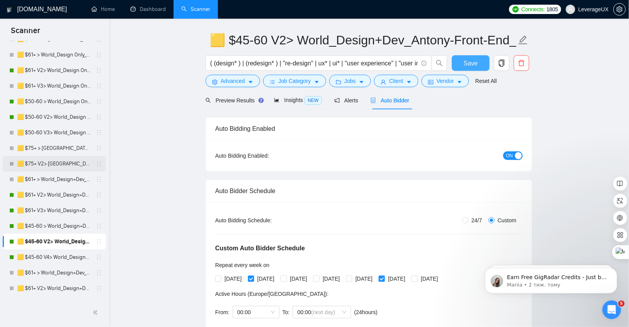
scroll to position [143, 0]
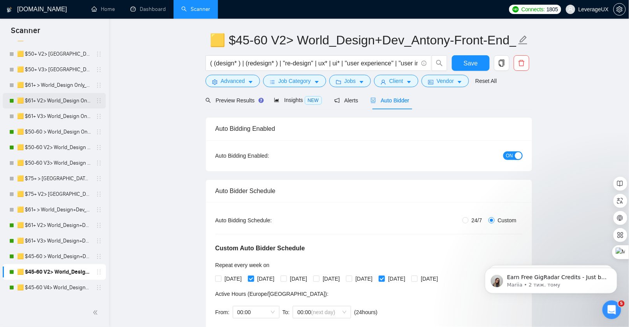
click at [64, 100] on link "🟨 $61+ V2> World_Design Only_Roman-UX/UI_General" at bounding box center [54, 101] width 74 height 16
